Goal: Task Accomplishment & Management: Manage account settings

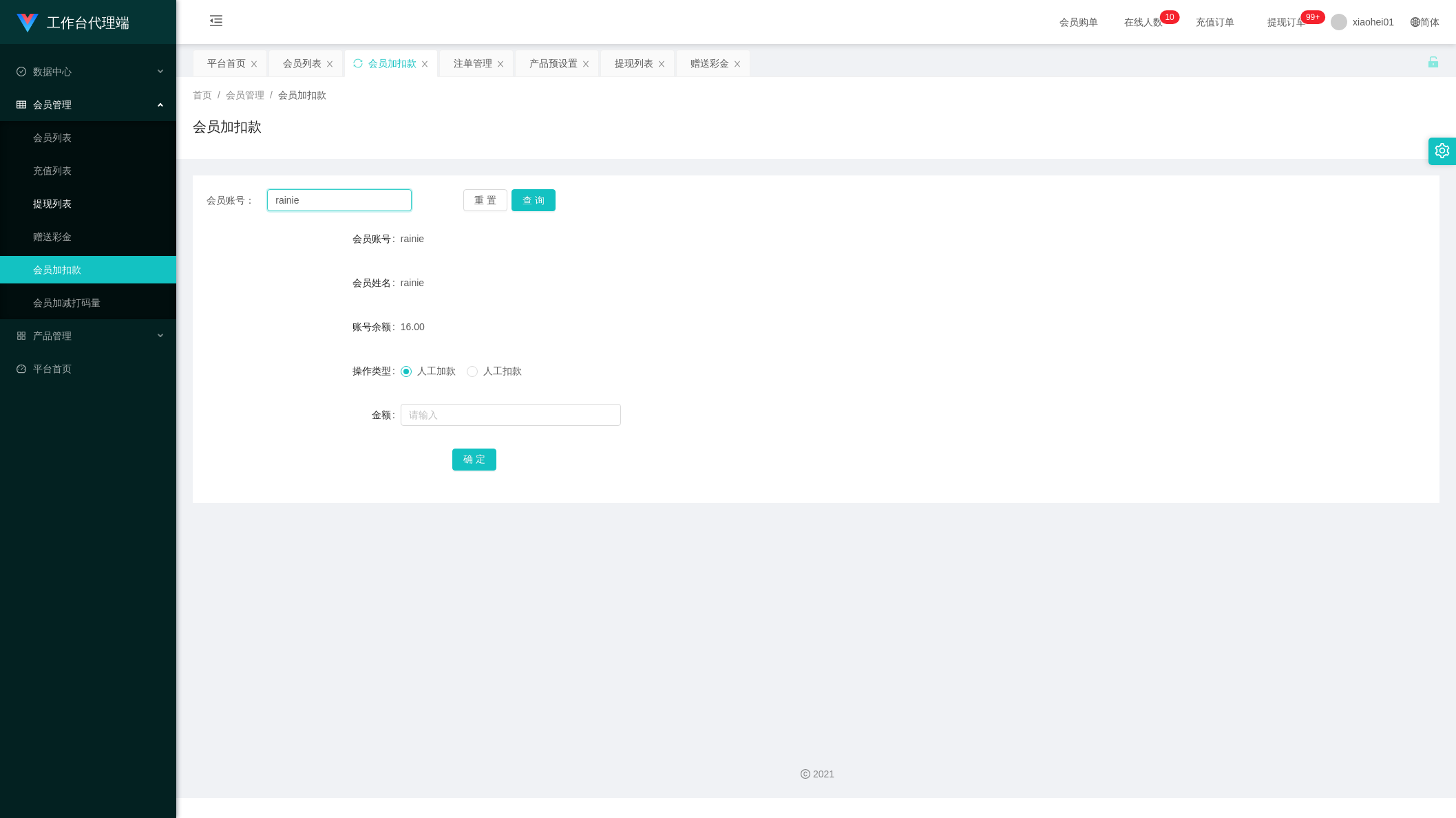
drag, startPoint x: 217, startPoint y: 207, endPoint x: 32, endPoint y: 209, distance: 185.0
click at [50, 207] on section "工作台代理端 数据中心 会员管理 会员列表 充值列表 提现列表 赠送彩金 会员加扣款 会员加减打码量 产品管理 平台首页 保存配置 重置配置 整体风格设置 主…" at bounding box center [728, 399] width 1456 height 798
paste input "86466546"
type input "86466546"
click at [534, 216] on div "会员账号： 86466546 重 置 查 询 会员账号 rainie 会员姓名 rainie 账号余额 16.00 操作类型 人工加款 人工扣款 金额 确 定" at bounding box center [816, 339] width 1247 height 328
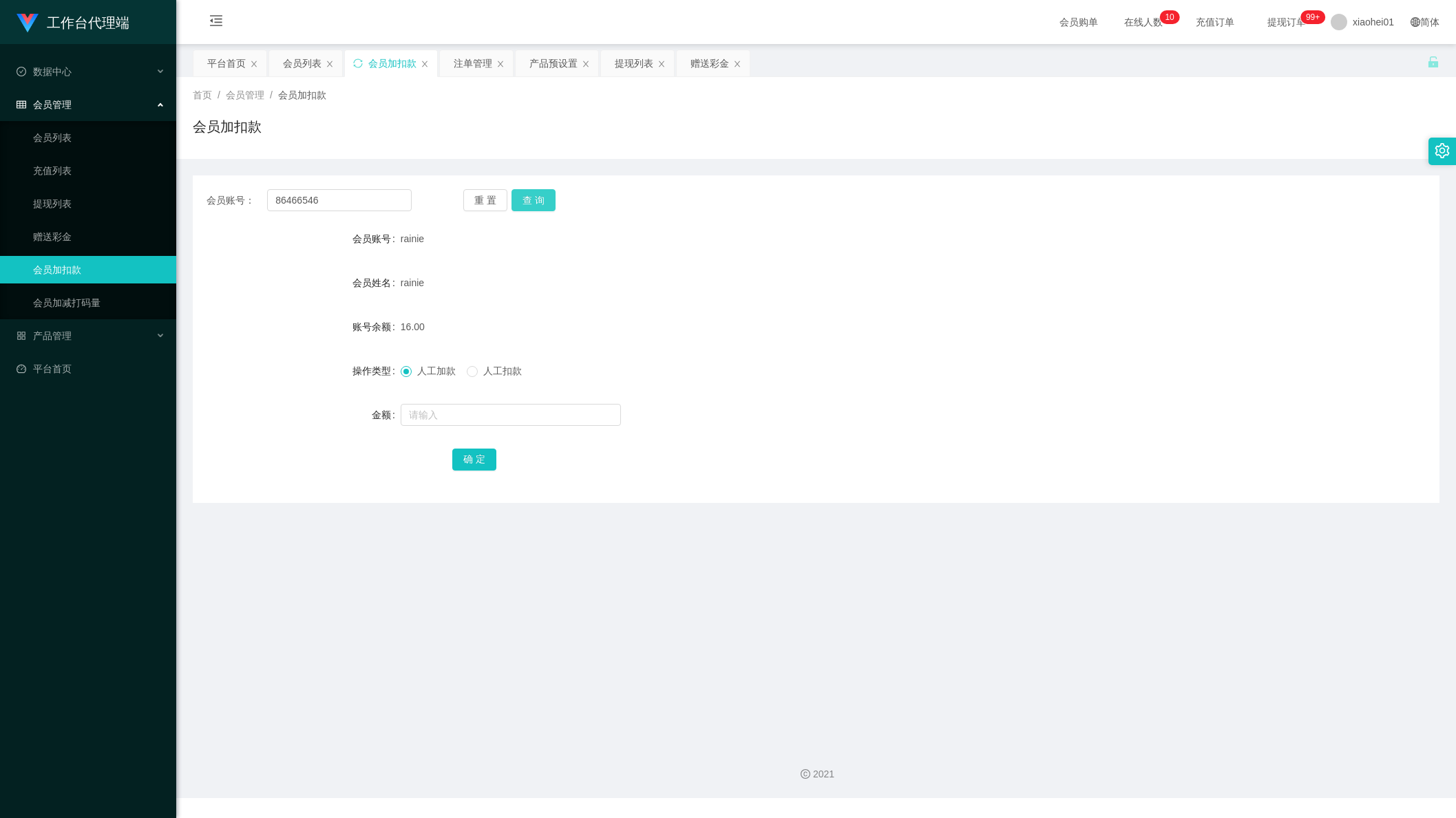
click at [543, 203] on button "查 询" at bounding box center [534, 199] width 44 height 22
drag, startPoint x: 512, startPoint y: 438, endPoint x: 518, endPoint y: 432, distance: 8.5
click at [512, 438] on form "会员账号 86466546 会员姓名 [PERSON_NAME] sabur 账号余额 0.00 操作类型 人工加款 人工扣款 金额 确 定" at bounding box center [816, 348] width 1247 height 247
click at [529, 424] on input "text" at bounding box center [511, 414] width 221 height 22
type input "15"
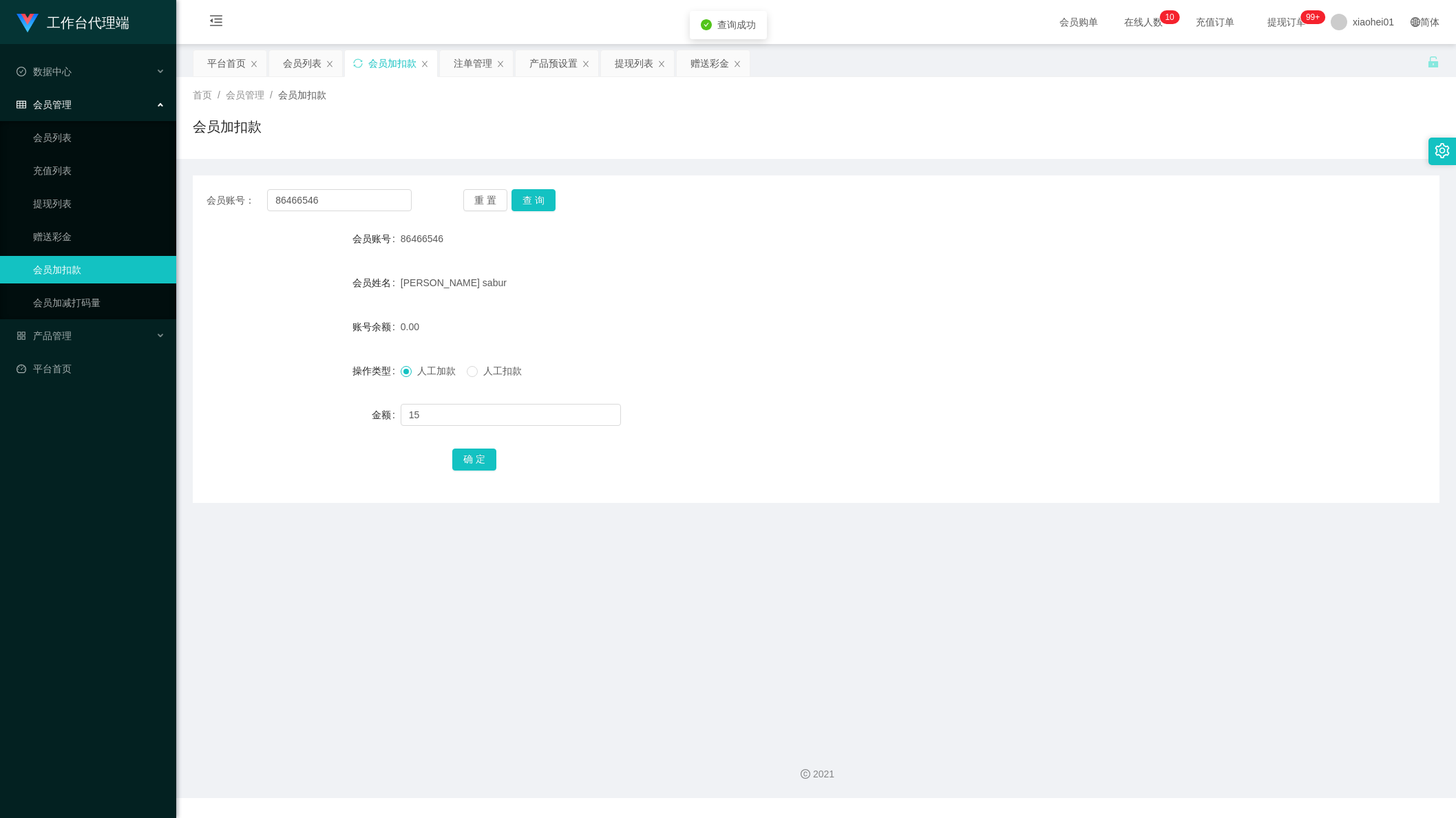
click at [462, 446] on div "确 定" at bounding box center [816, 459] width 727 height 28
click at [467, 465] on button "确 定" at bounding box center [475, 459] width 44 height 22
click at [844, 353] on form "会员账号 86466546 会员姓名 [PERSON_NAME] sabur 账号余额 15.00 操作类型 人工加款 人工扣款 金额 确 定" at bounding box center [816, 348] width 1247 height 247
click at [1011, 320] on div "15.00" at bounding box center [764, 327] width 727 height 28
drag, startPoint x: 355, startPoint y: 202, endPoint x: 17, endPoint y: 184, distance: 338.5
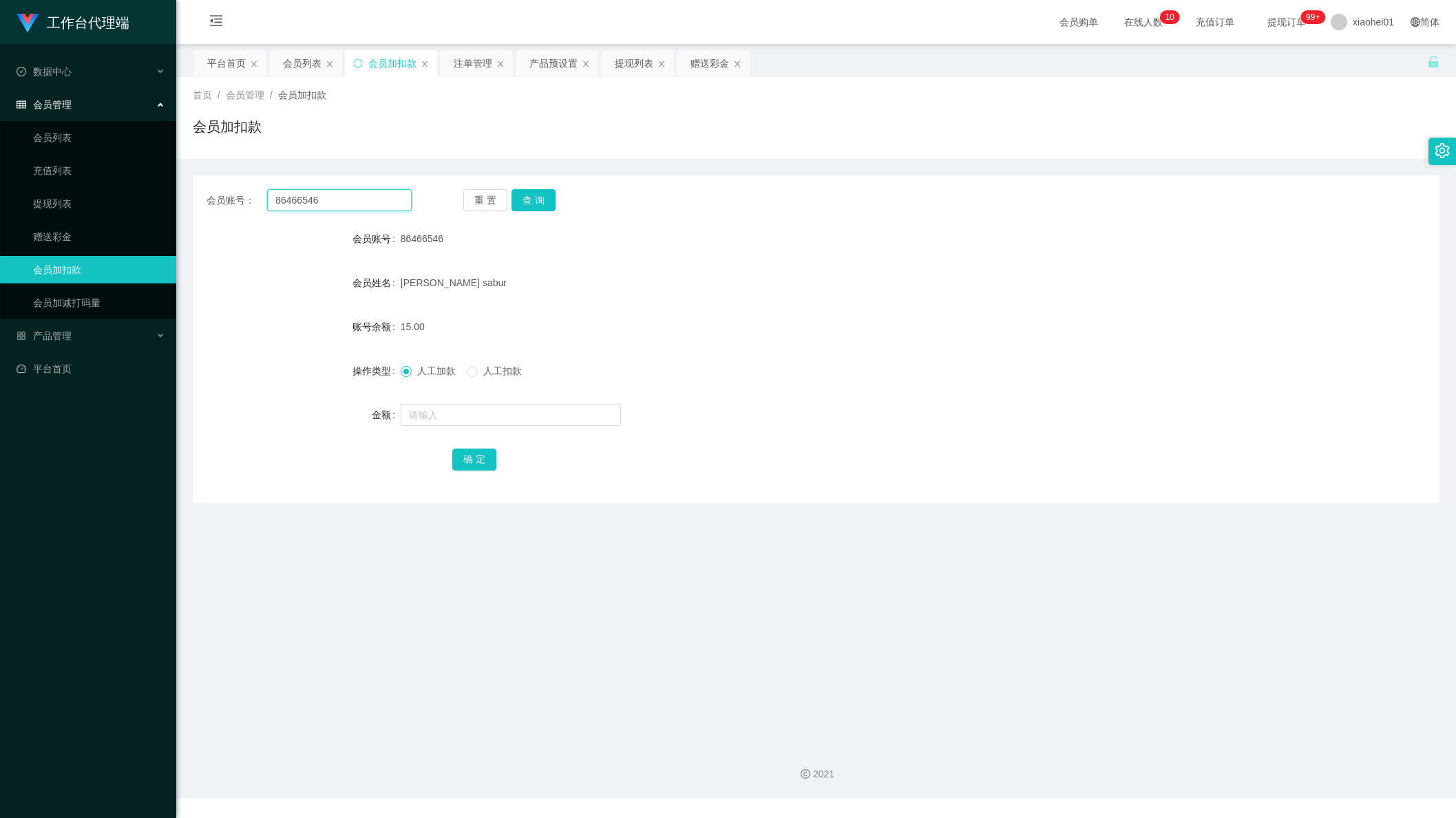
click at [17, 184] on section "工作台代理端 数据中心 会员管理 会员列表 充值列表 提现列表 赠送彩金 会员加扣款 会员加减打码量 产品管理 平台首页 保存配置 重置配置 整体风格设置 主…" at bounding box center [728, 399] width 1456 height 798
paste input "rainie"
type input "rainie"
click at [539, 201] on button "查 询" at bounding box center [534, 199] width 44 height 22
click at [539, 426] on div at bounding box center [764, 415] width 727 height 28
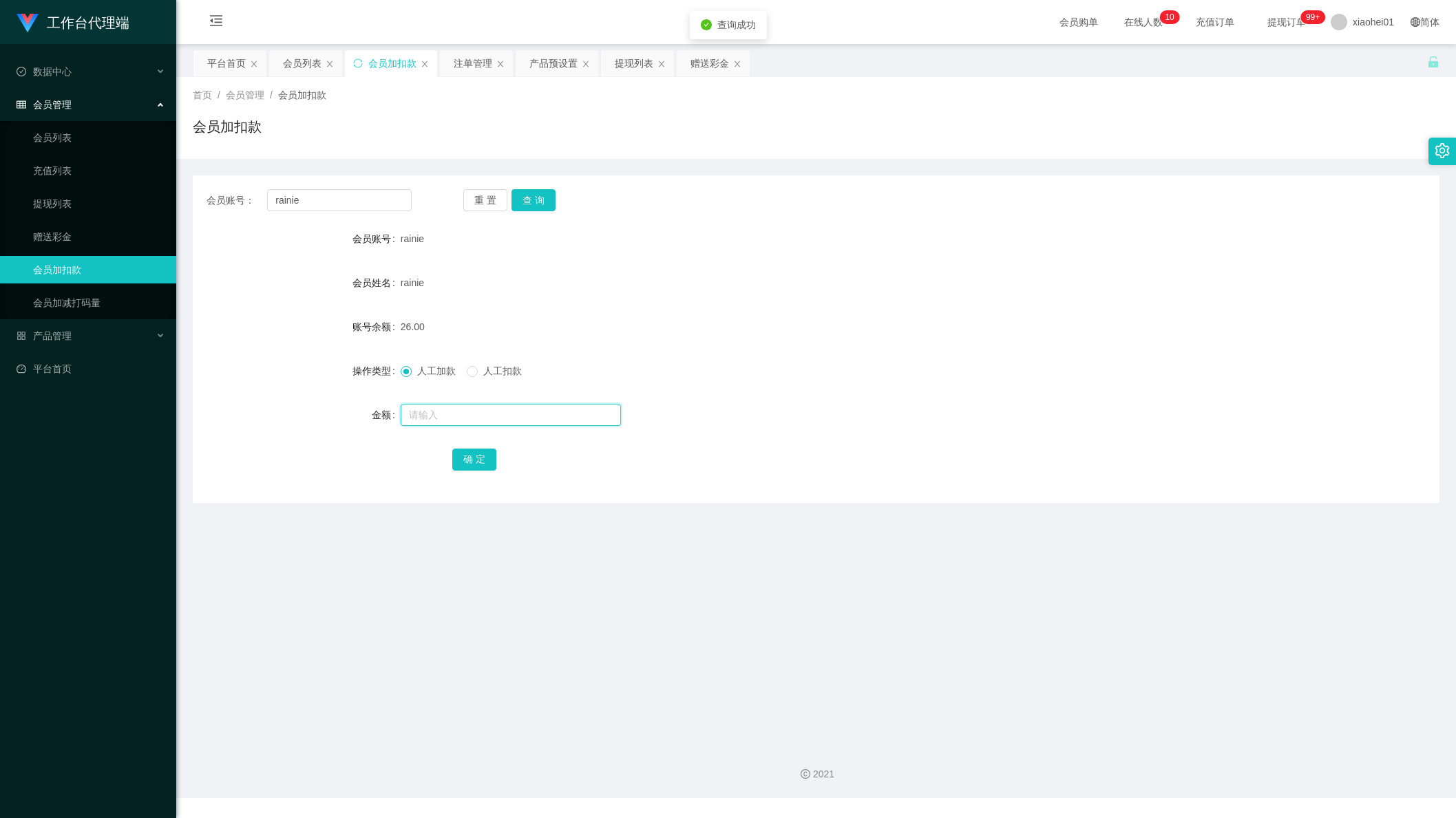
click at [506, 413] on input "text" at bounding box center [511, 414] width 221 height 22
type input "15"
click at [467, 456] on button "确 定" at bounding box center [475, 459] width 44 height 22
click at [730, 332] on div "41.00" at bounding box center [764, 327] width 727 height 28
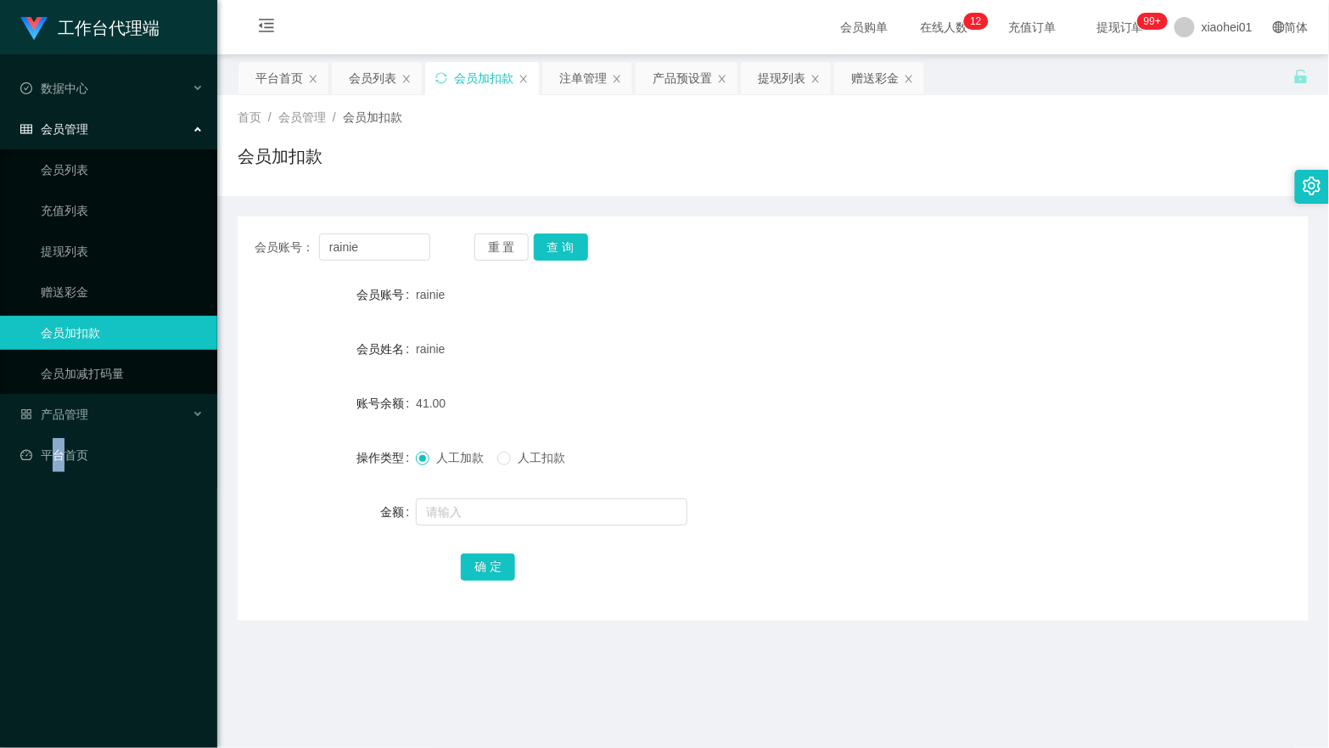
drag, startPoint x: 58, startPoint y: 544, endPoint x: 287, endPoint y: 378, distance: 282.6
click at [58, 541] on div "工作台代理端 数据中心 会员管理 会员列表 充值列表 提现列表 赠送彩金 会员加扣款 会员加减打码量 产品管理 平台首页" at bounding box center [108, 374] width 217 height 748
click at [219, 241] on main "关闭左侧 关闭右侧 关闭其它 刷新页面 平台首页 会员列表 会员加扣款 注单管理 产品预设置 提现列表 赠送彩金 首页 / 会员管理 / 会员加扣款 / 会员…" at bounding box center [773, 479] width 1112 height 851
paste input "86186297"
type input "86186297"
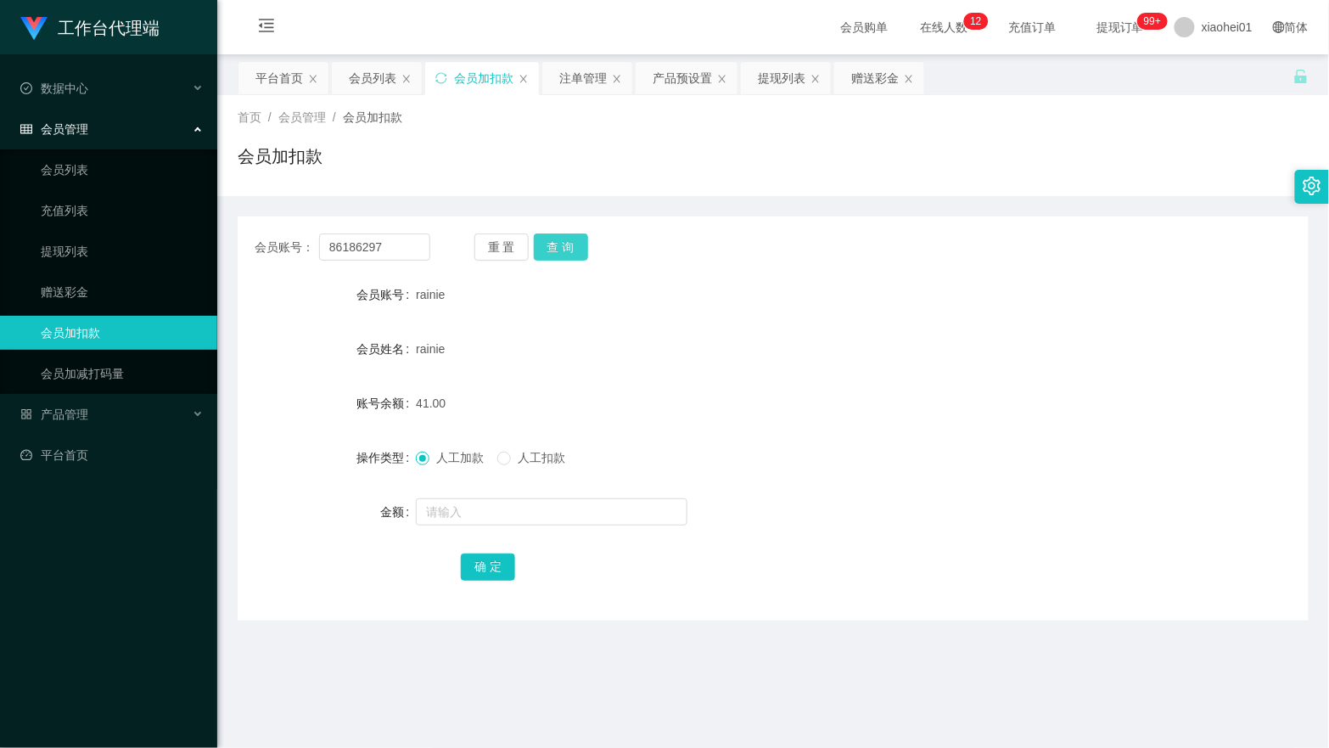
click at [569, 251] on button "查 询" at bounding box center [561, 246] width 54 height 27
click at [490, 523] on input "text" at bounding box center [552, 511] width 272 height 27
type input "c"
type input "15"
click at [497, 571] on button "确 定" at bounding box center [488, 566] width 54 height 27
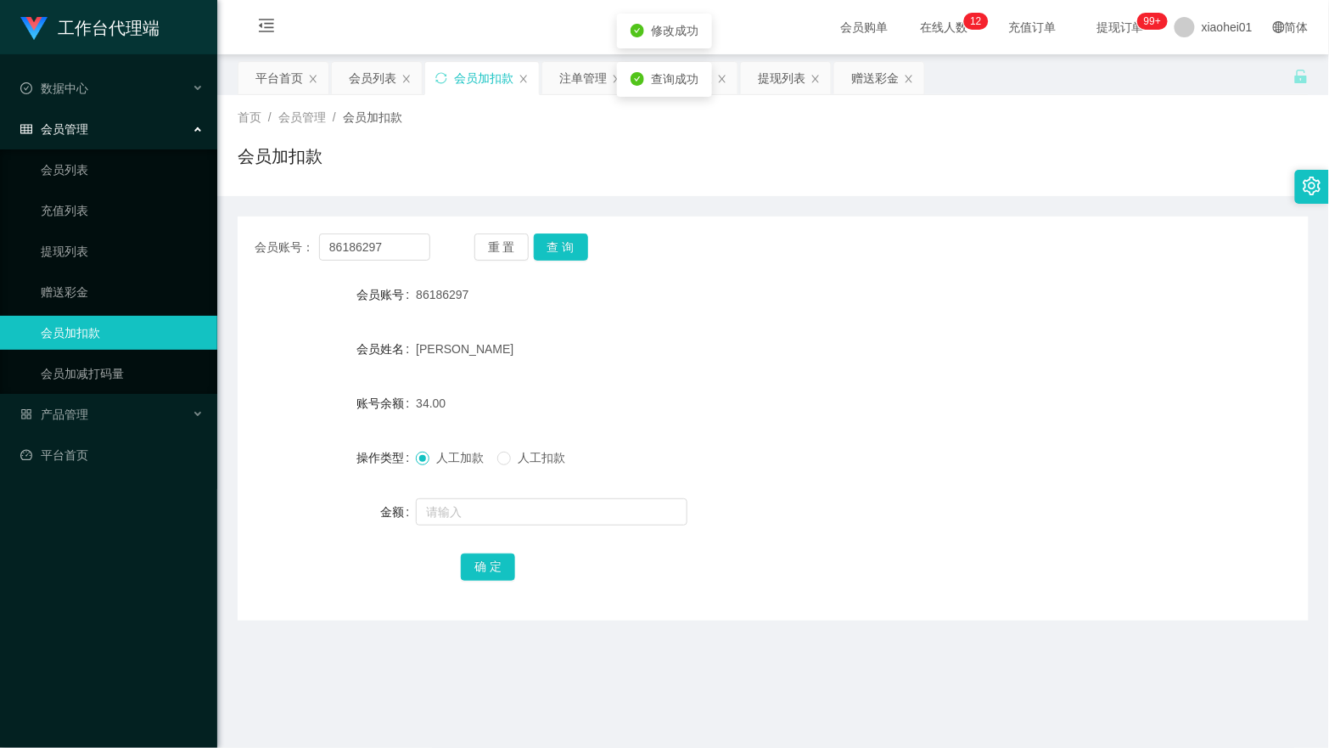
drag, startPoint x: 818, startPoint y: 370, endPoint x: 804, endPoint y: 274, distance: 97.0
click at [818, 362] on form "会员账号 86186297 会员姓名 [PERSON_NAME] 账号余额 34.00 操作类型 人工加款 人工扣款 金额 确 定" at bounding box center [773, 429] width 1071 height 305
click at [128, 622] on div "工作台代理端 数据中心 会员管理 会员列表 充值列表 提现列表 赠送彩金 会员加扣款 会员加减打码量 产品管理 平台首页" at bounding box center [108, 374] width 217 height 748
click at [779, 81] on div "提现列表" at bounding box center [782, 78] width 48 height 32
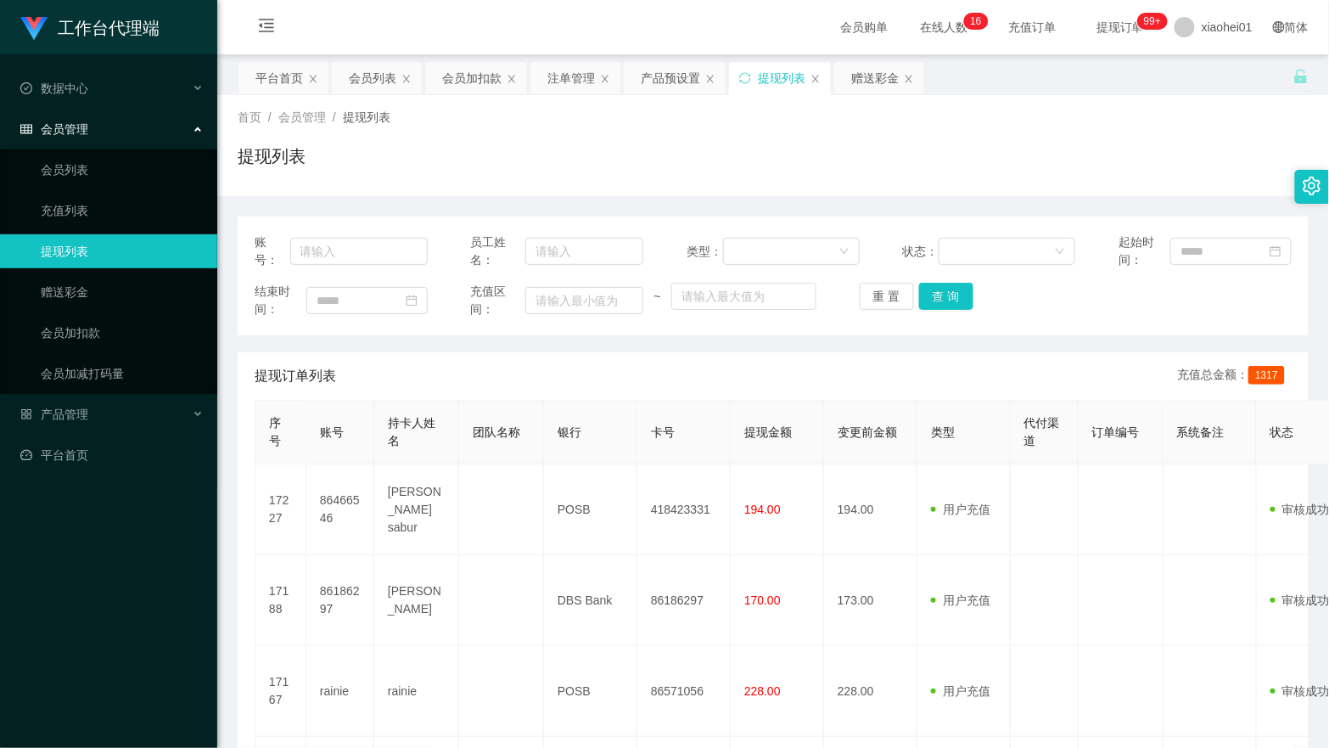
drag, startPoint x: 115, startPoint y: 522, endPoint x: 119, endPoint y: 513, distance: 10.3
click at [115, 522] on div "工作台代理端 数据中心 会员管理 会员列表 充值列表 提现列表 赠送彩金 会员加扣款 会员加减打码量 产品管理 平台首页" at bounding box center [108, 374] width 217 height 748
click at [344, 85] on div "会员列表" at bounding box center [377, 78] width 90 height 32
click at [472, 81] on div "会员加扣款" at bounding box center [471, 78] width 59 height 32
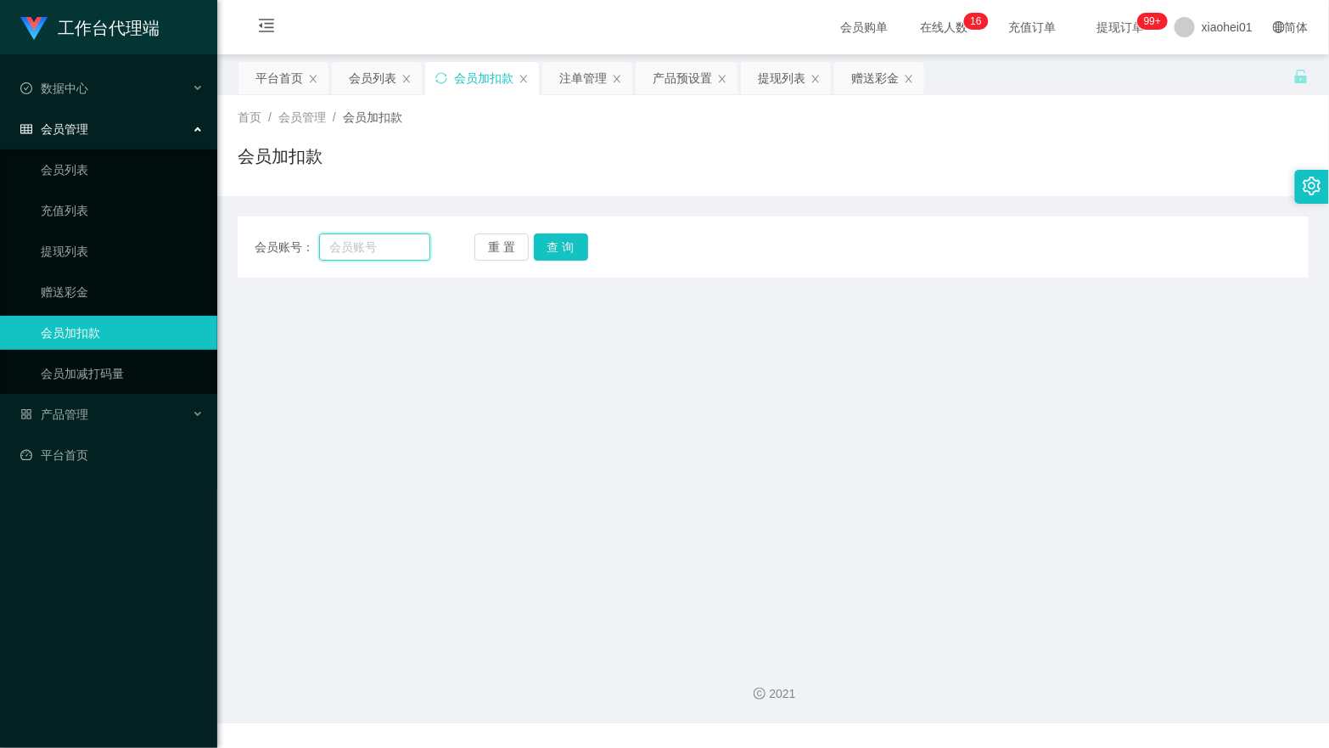
click at [324, 236] on input "text" at bounding box center [374, 246] width 111 height 27
paste input "86466546"
type input "86466546"
click at [583, 249] on button "查 询" at bounding box center [561, 246] width 54 height 27
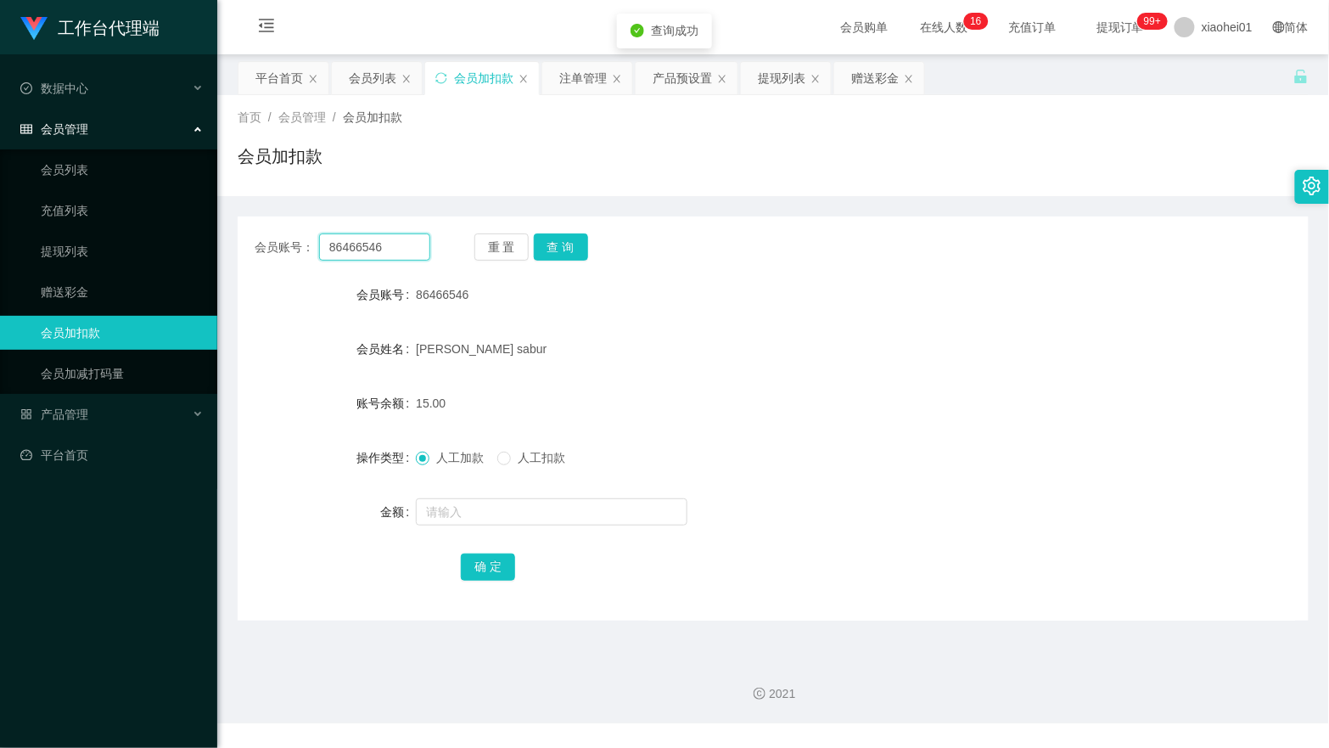
drag, startPoint x: 402, startPoint y: 256, endPoint x: 217, endPoint y: 154, distance: 211.2
click at [263, 208] on div "会员账号： 86466546 重 置 查 询 会员账号 86466546 会员姓名 Khan sabur 账号余额 15.00 操作类型 人工加款 人工扣款 …" at bounding box center [773, 408] width 1071 height 424
click at [1174, 192] on div "首页 / 会员管理 / 会员加扣款 / 会员加扣款" at bounding box center [773, 145] width 1112 height 101
